Goal: Communication & Community: Answer question/provide support

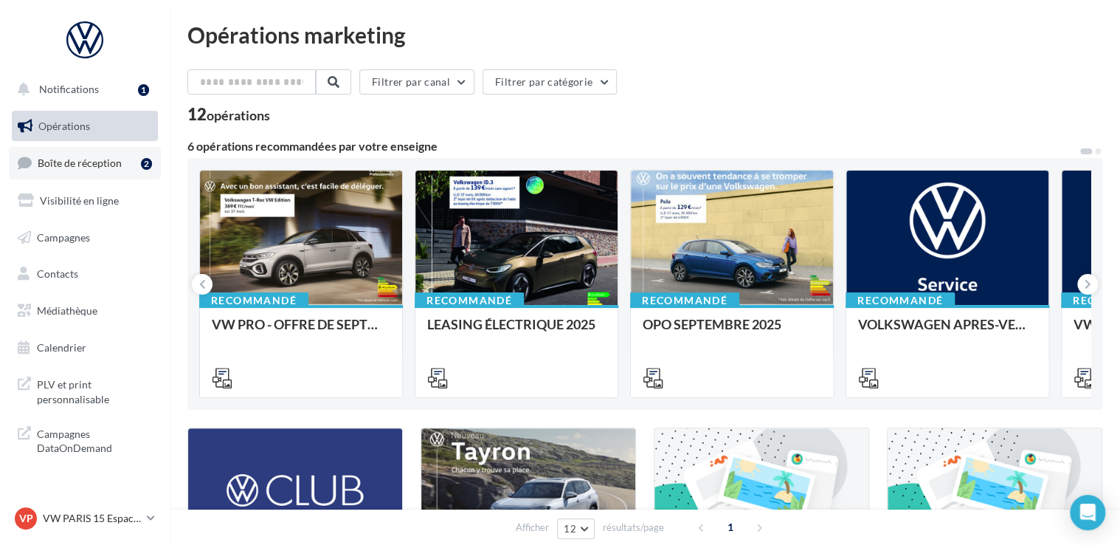
click at [106, 170] on link "Boîte de réception 2" at bounding box center [85, 163] width 152 height 32
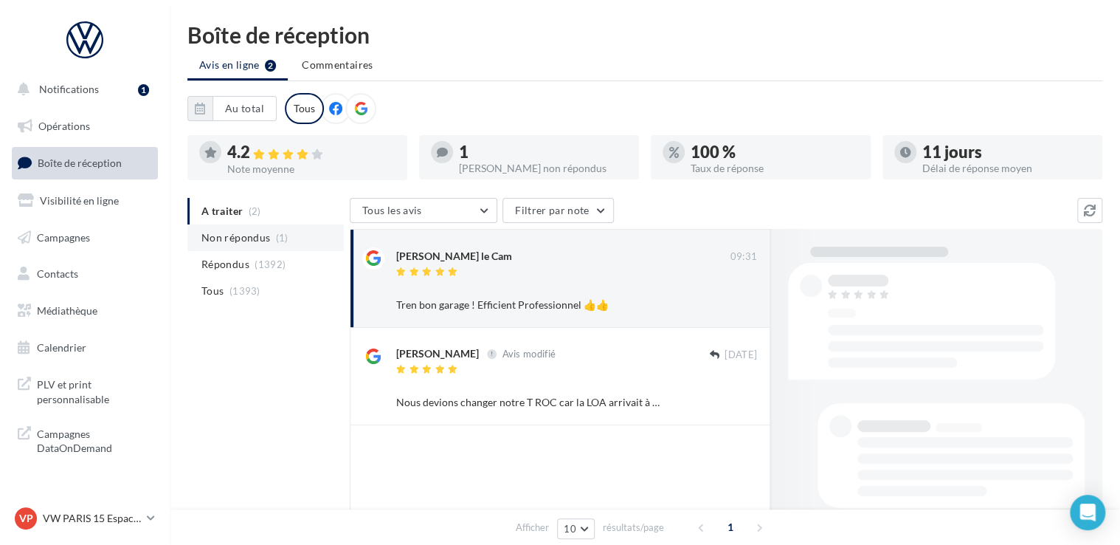
click at [272, 235] on li "Non répondus (1)" at bounding box center [265, 237] width 156 height 27
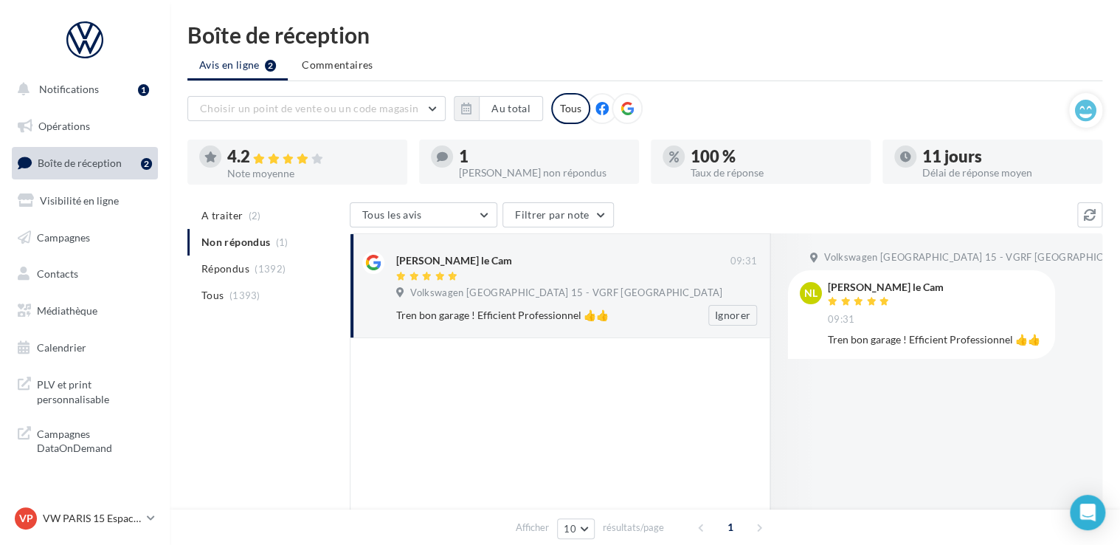
click at [632, 269] on div "[PERSON_NAME] le Cam" at bounding box center [563, 267] width 334 height 31
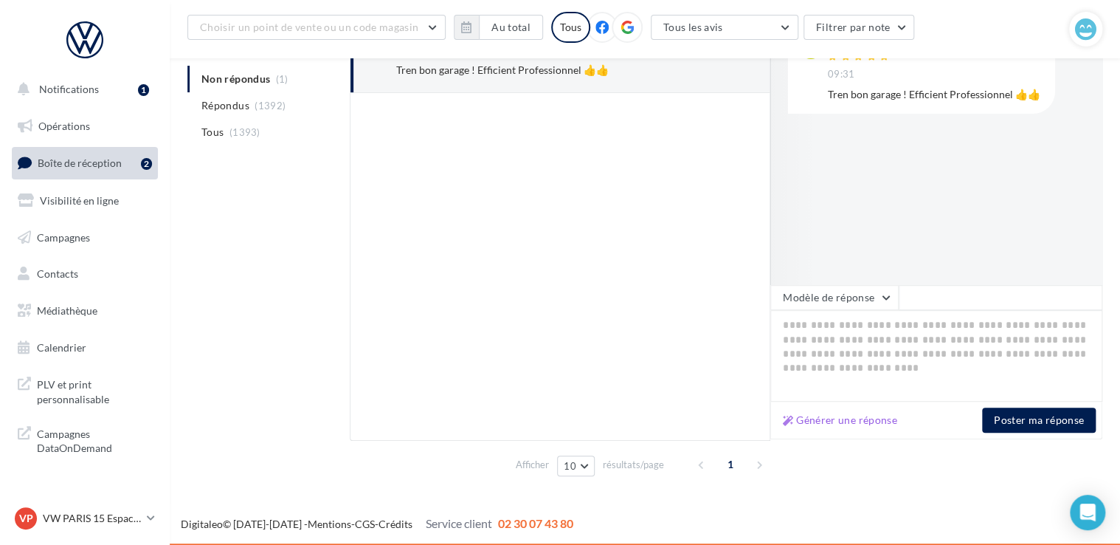
scroll to position [109, 0]
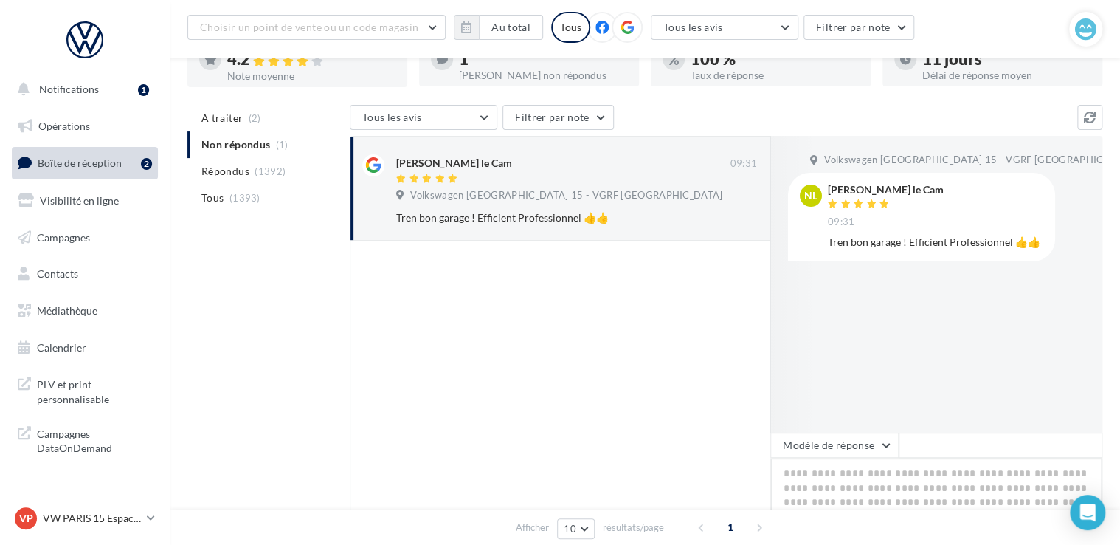
click at [850, 483] on textarea at bounding box center [936, 504] width 332 height 92
paste textarea "**********"
type textarea "**********"
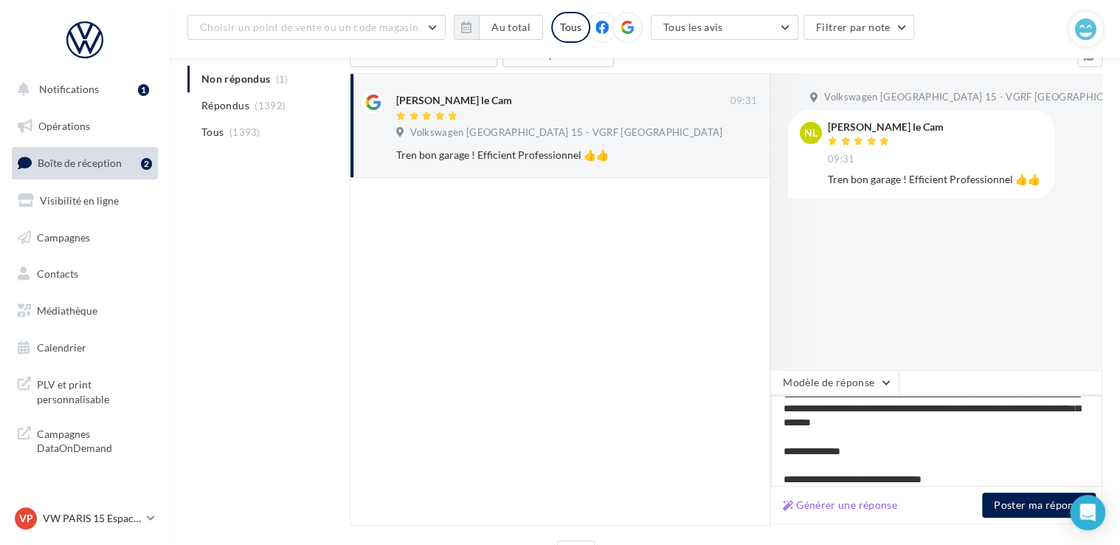
scroll to position [257, 0]
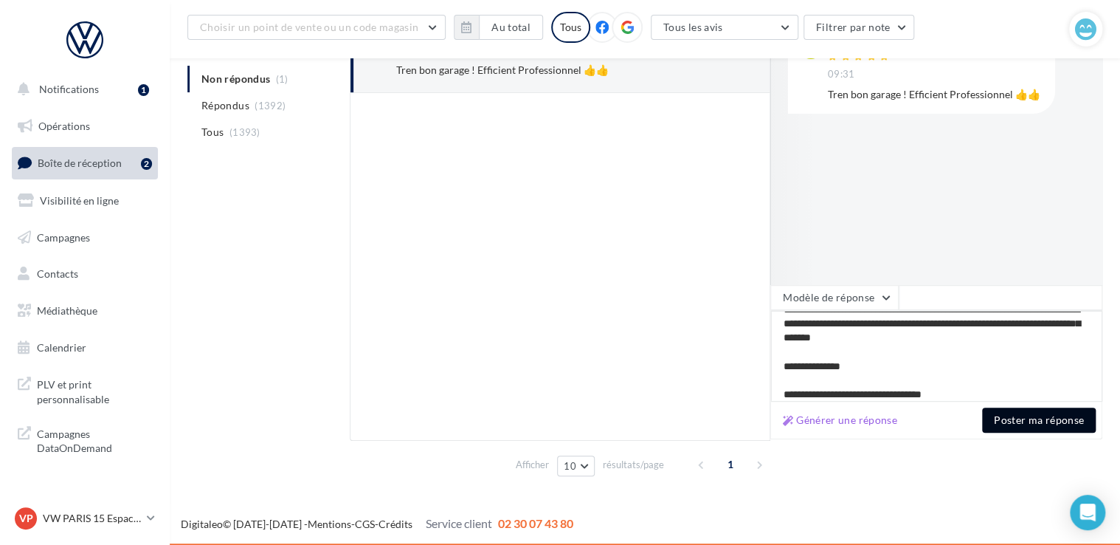
type textarea "**********"
click at [1047, 421] on button "Poster ma réponse" at bounding box center [1039, 419] width 114 height 25
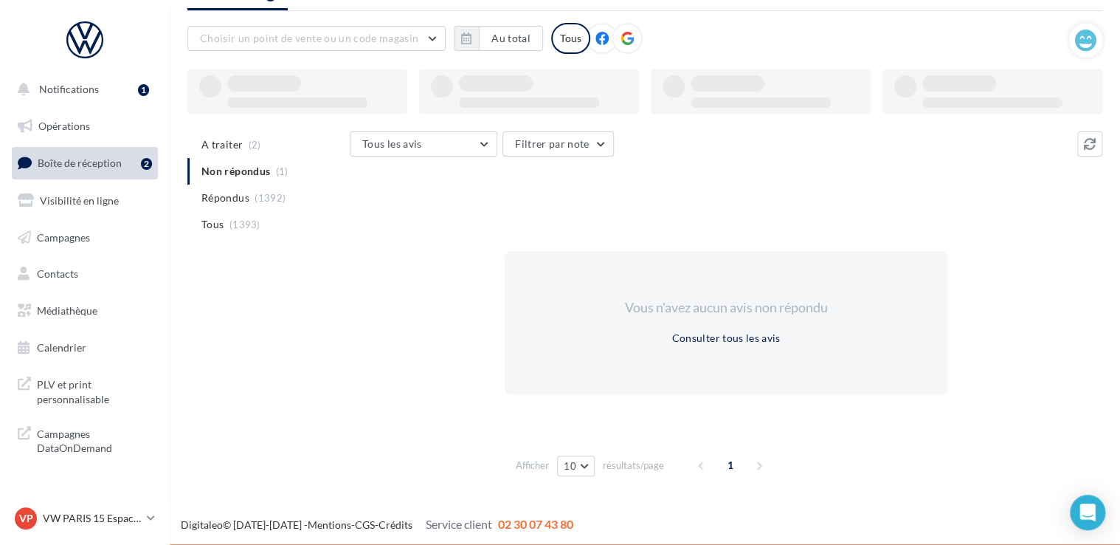
scroll to position [71, 0]
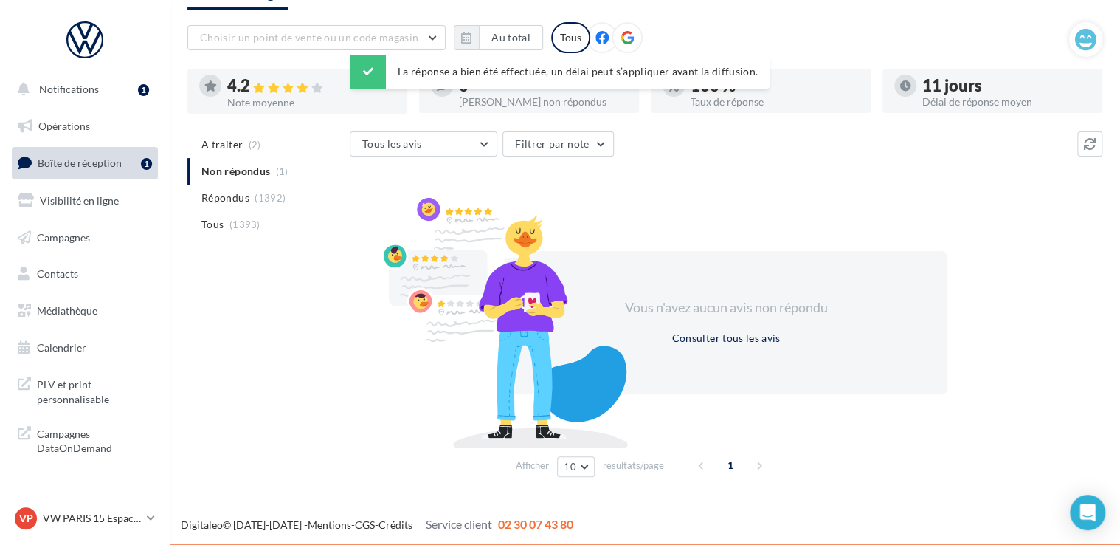
click at [298, 292] on div "A traiter (2) Non répondus (1) Répondus (1392) Tous (1393) Tous les avis Tous l…" at bounding box center [644, 306] width 915 height 351
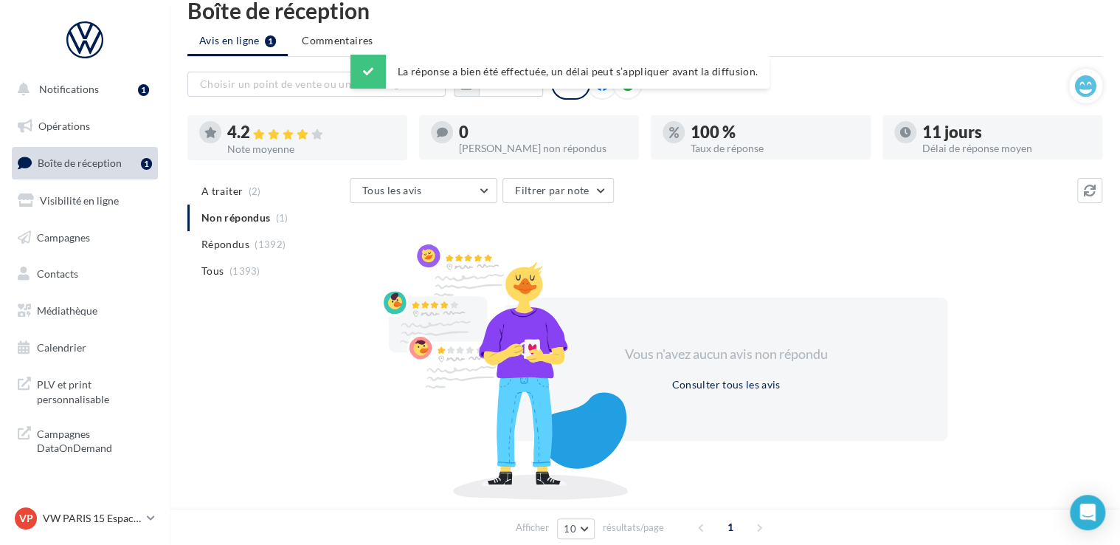
scroll to position [0, 0]
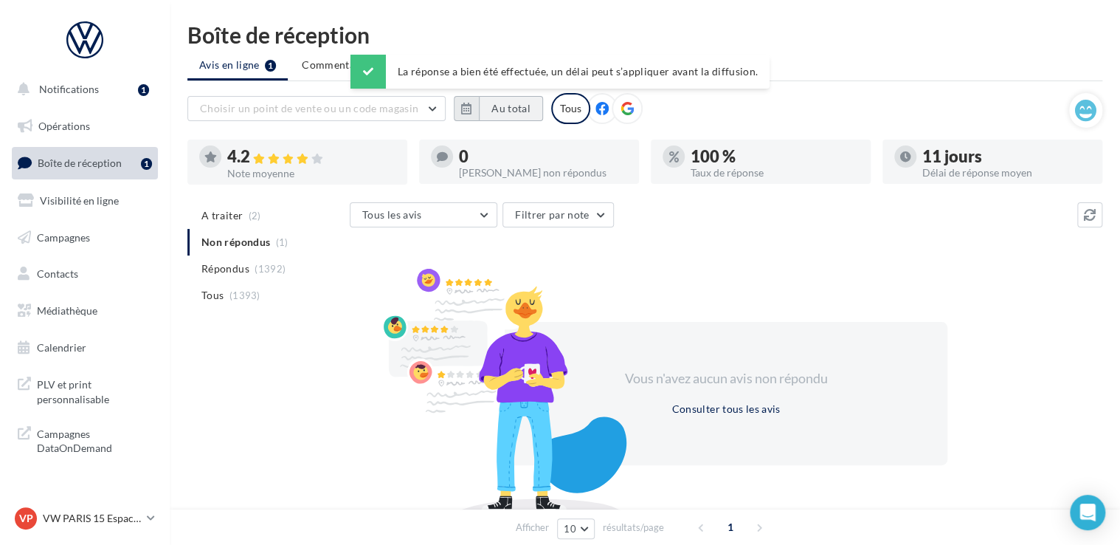
click at [497, 111] on button "Au total" at bounding box center [511, 108] width 64 height 25
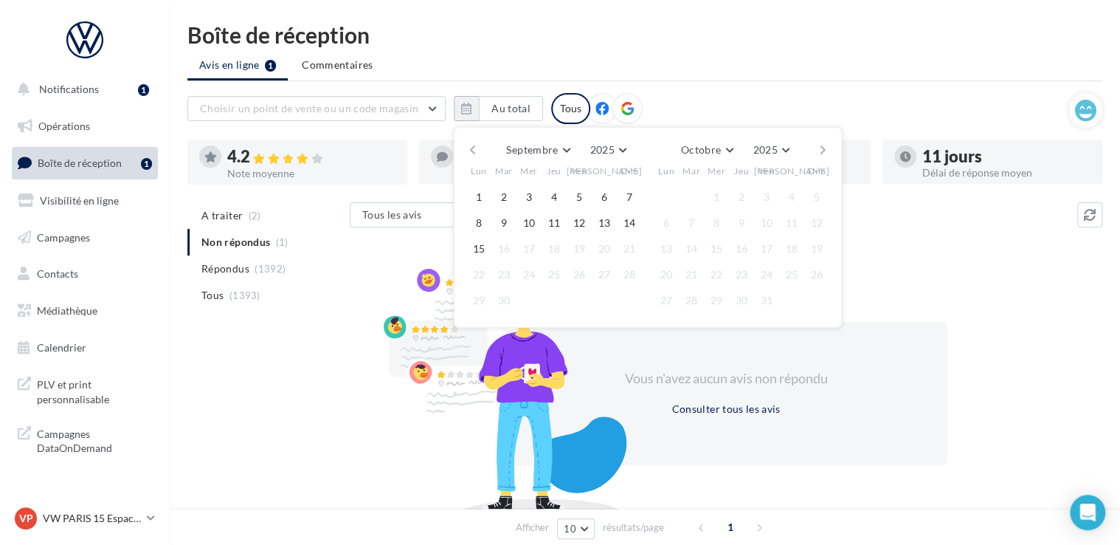
click at [471, 152] on button "button" at bounding box center [472, 149] width 13 height 21
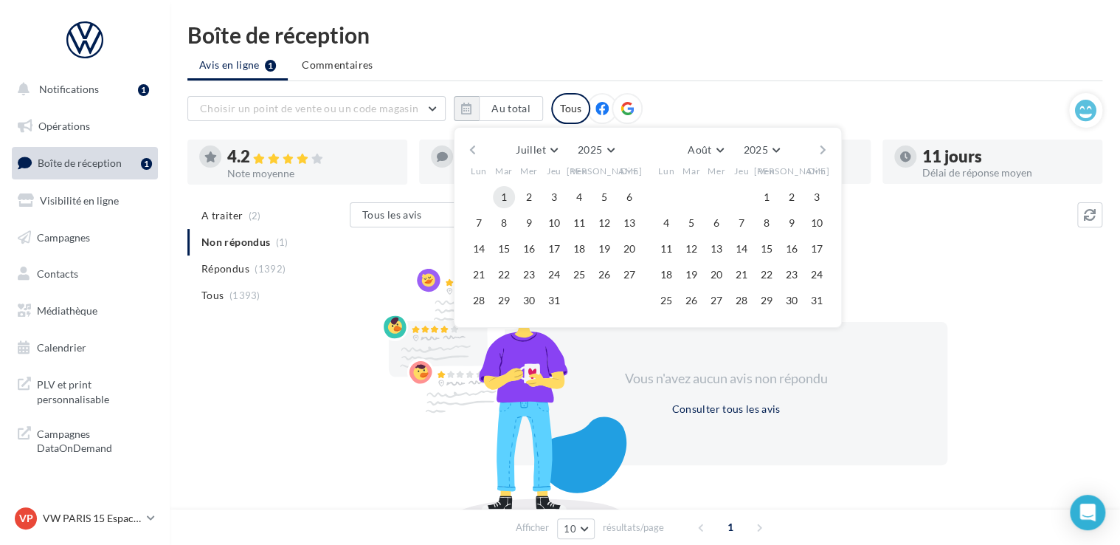
click at [497, 195] on button "1" at bounding box center [504, 197] width 22 height 22
click at [828, 148] on button "button" at bounding box center [823, 149] width 13 height 21
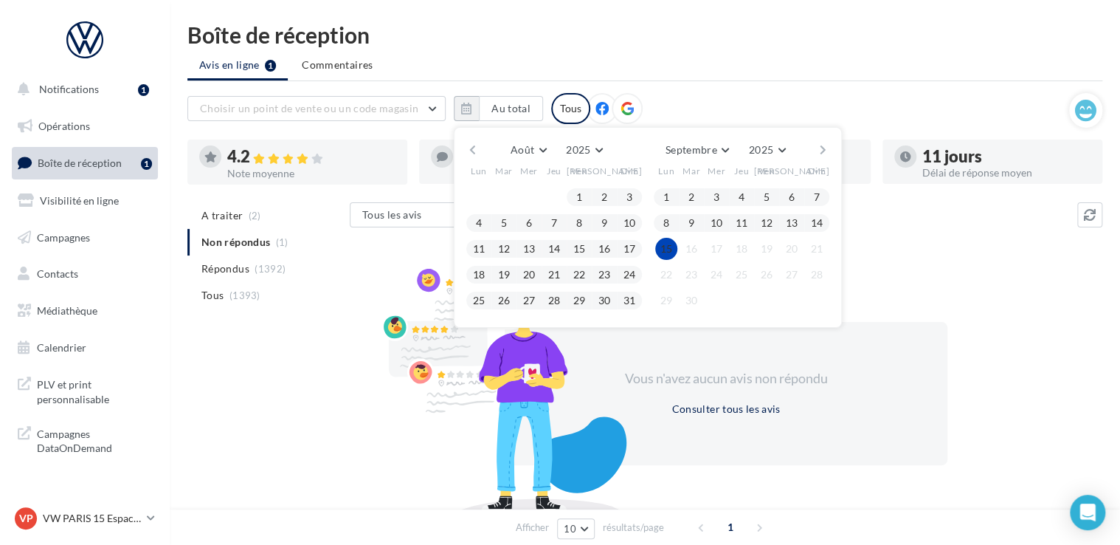
click at [662, 244] on button "15" at bounding box center [666, 249] width 22 height 22
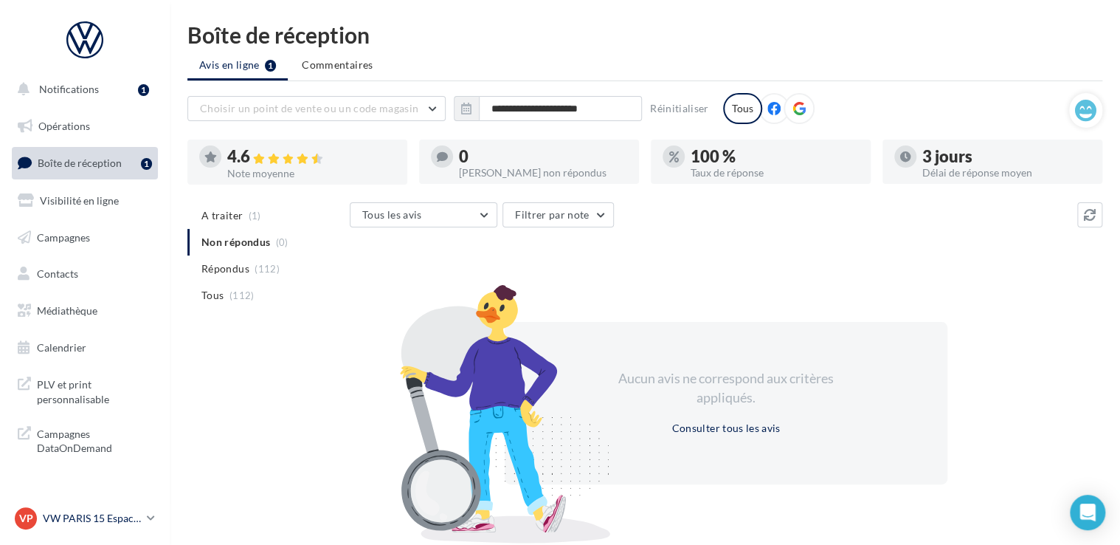
click at [95, 531] on link "VP VW PARIS 15 Espace Suffren vw-par15-mon" at bounding box center [85, 518] width 146 height 28
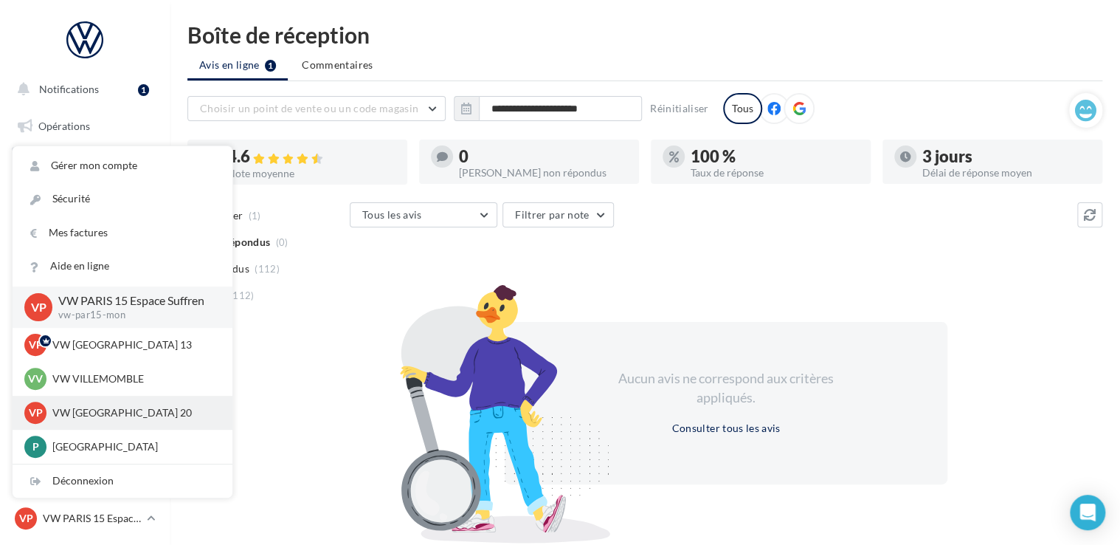
click at [113, 421] on div "VP VW PARIS 20 vw-par20-mon" at bounding box center [122, 412] width 196 height 22
